Goal: Go to known website: Go to known website

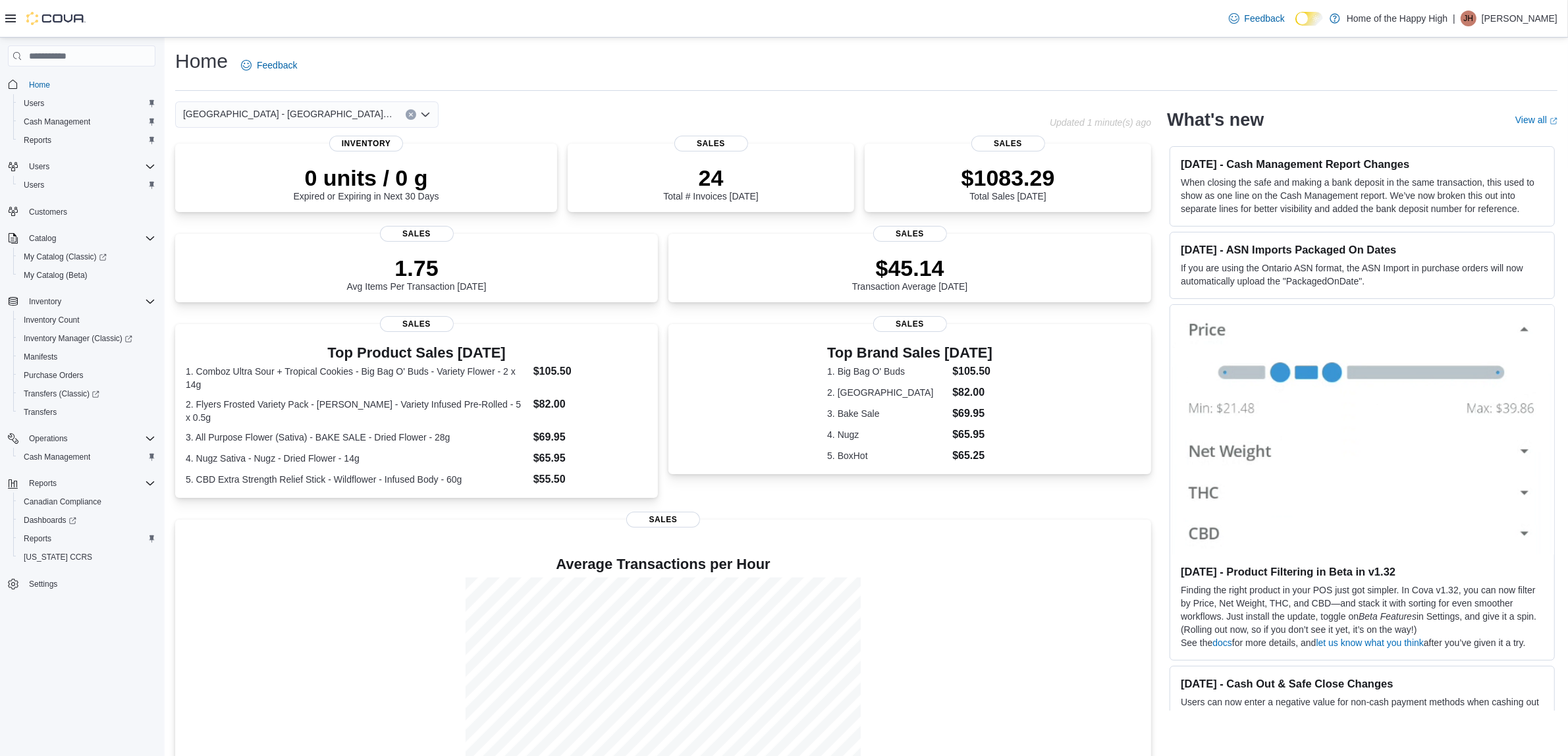
click at [1308, 20] on icon at bounding box center [1309, 19] width 5 height 6
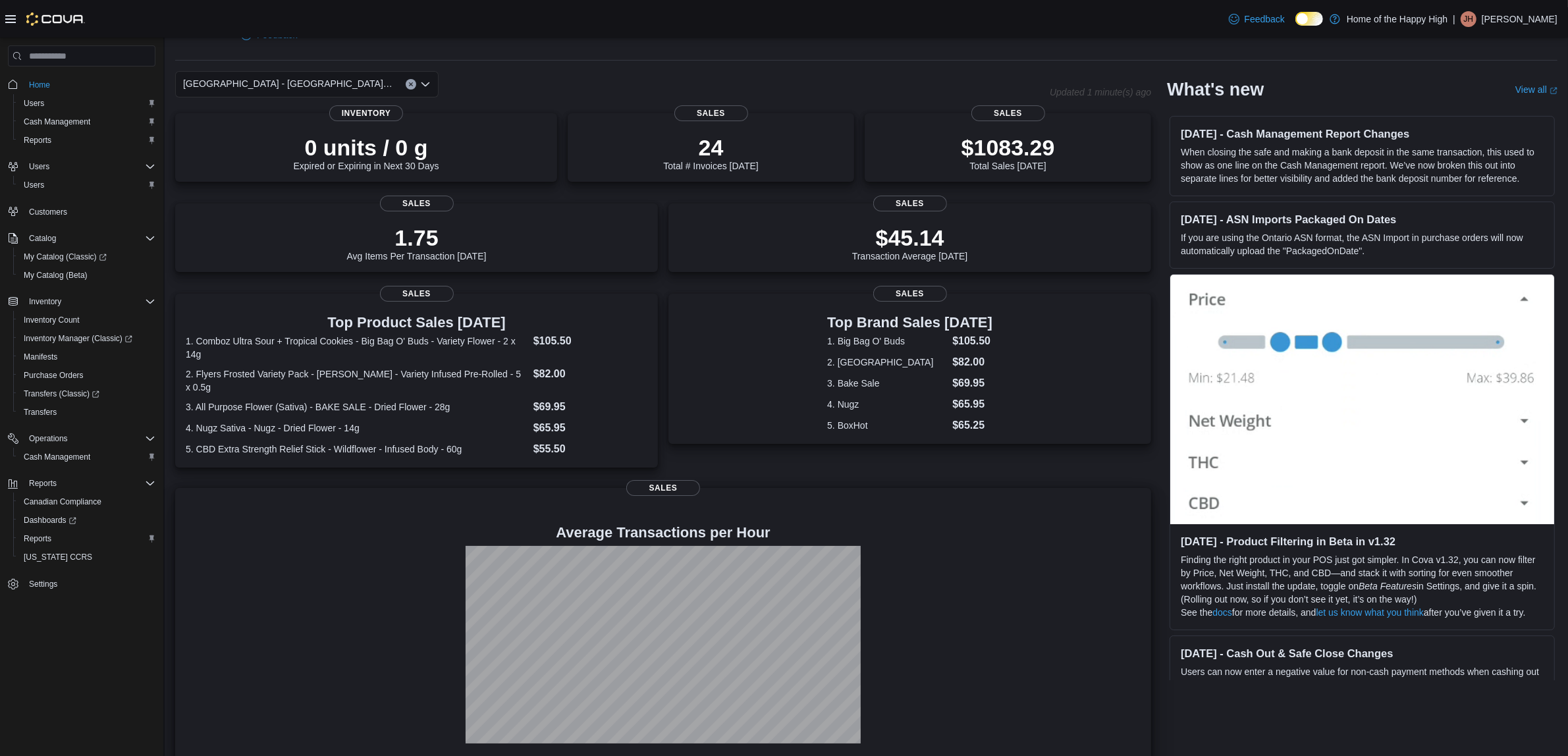
scroll to position [47, 0]
